Goal: Task Accomplishment & Management: Manage account settings

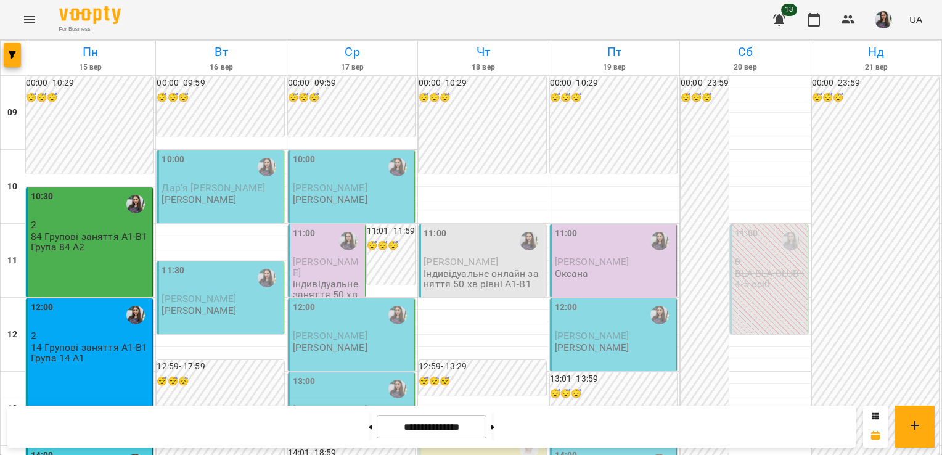
click at [202, 203] on div "10:00 Дар'я [PERSON_NAME]" at bounding box center [220, 179] width 119 height 52
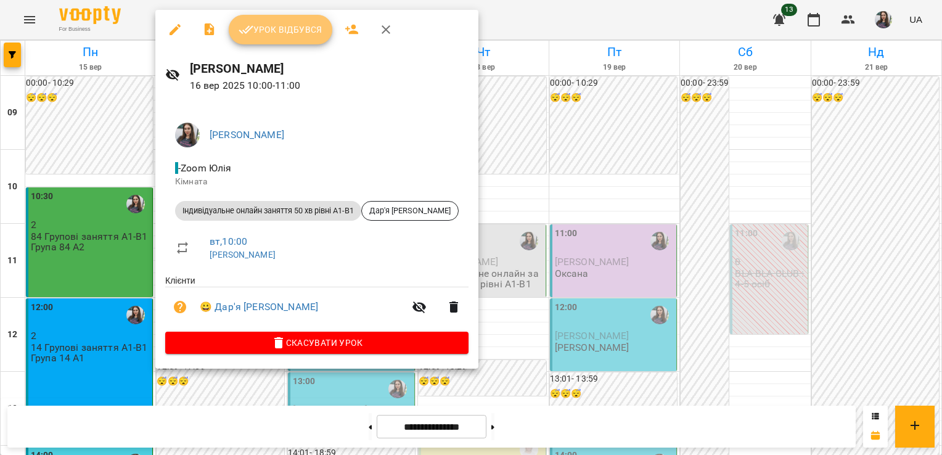
click at [255, 31] on span "Урок відбувся" at bounding box center [281, 29] width 84 height 15
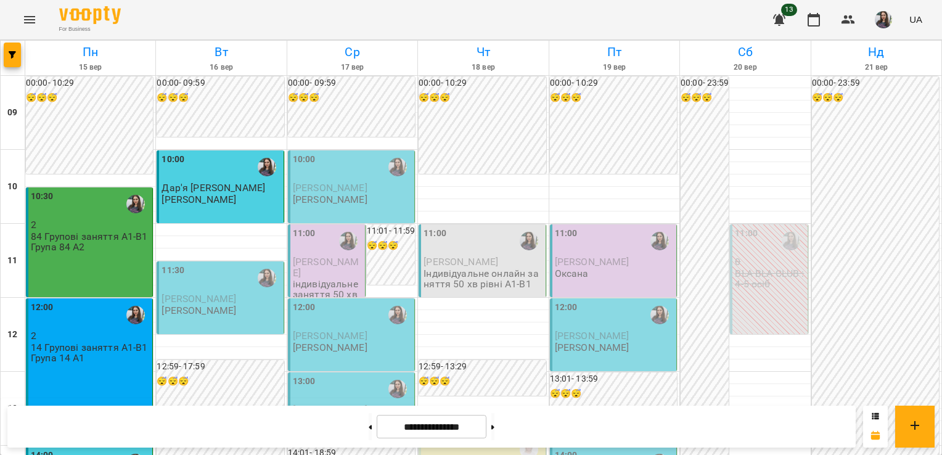
click at [220, 312] on div "11:30 [PERSON_NAME] [PERSON_NAME]" at bounding box center [220, 290] width 119 height 52
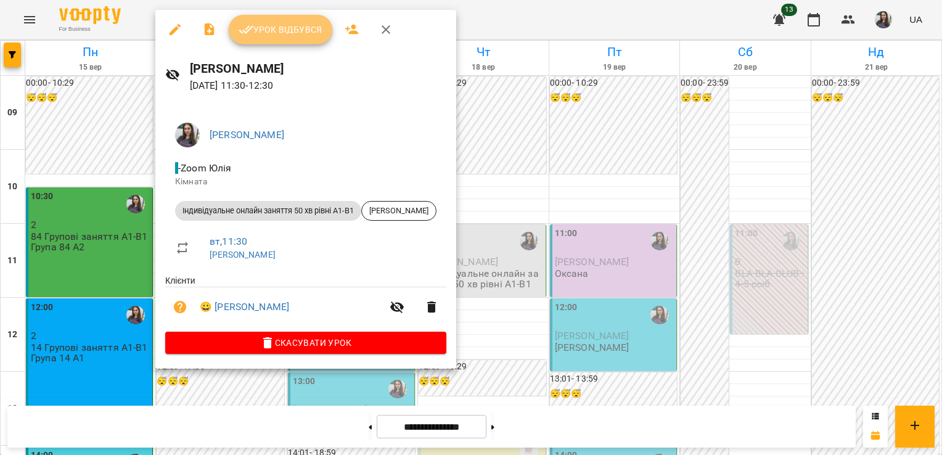
click at [272, 34] on span "Урок відбувся" at bounding box center [281, 29] width 84 height 15
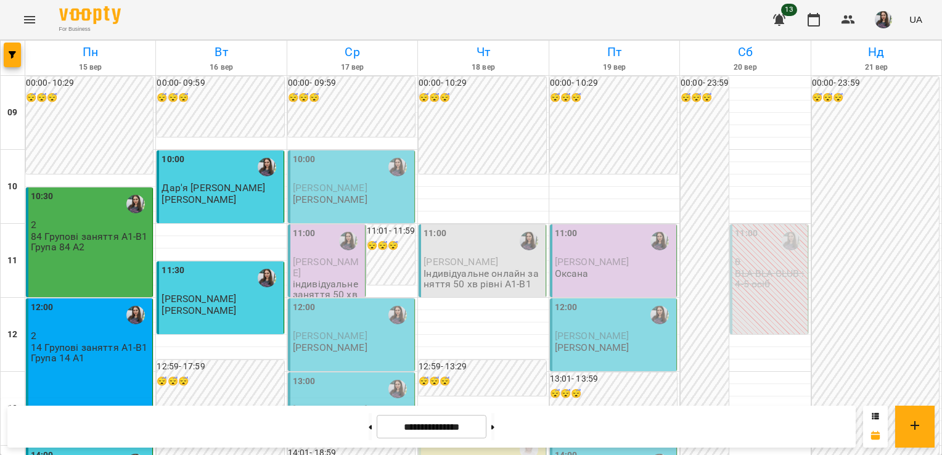
scroll to position [711, 0]
